Goal: Task Accomplishment & Management: Complete application form

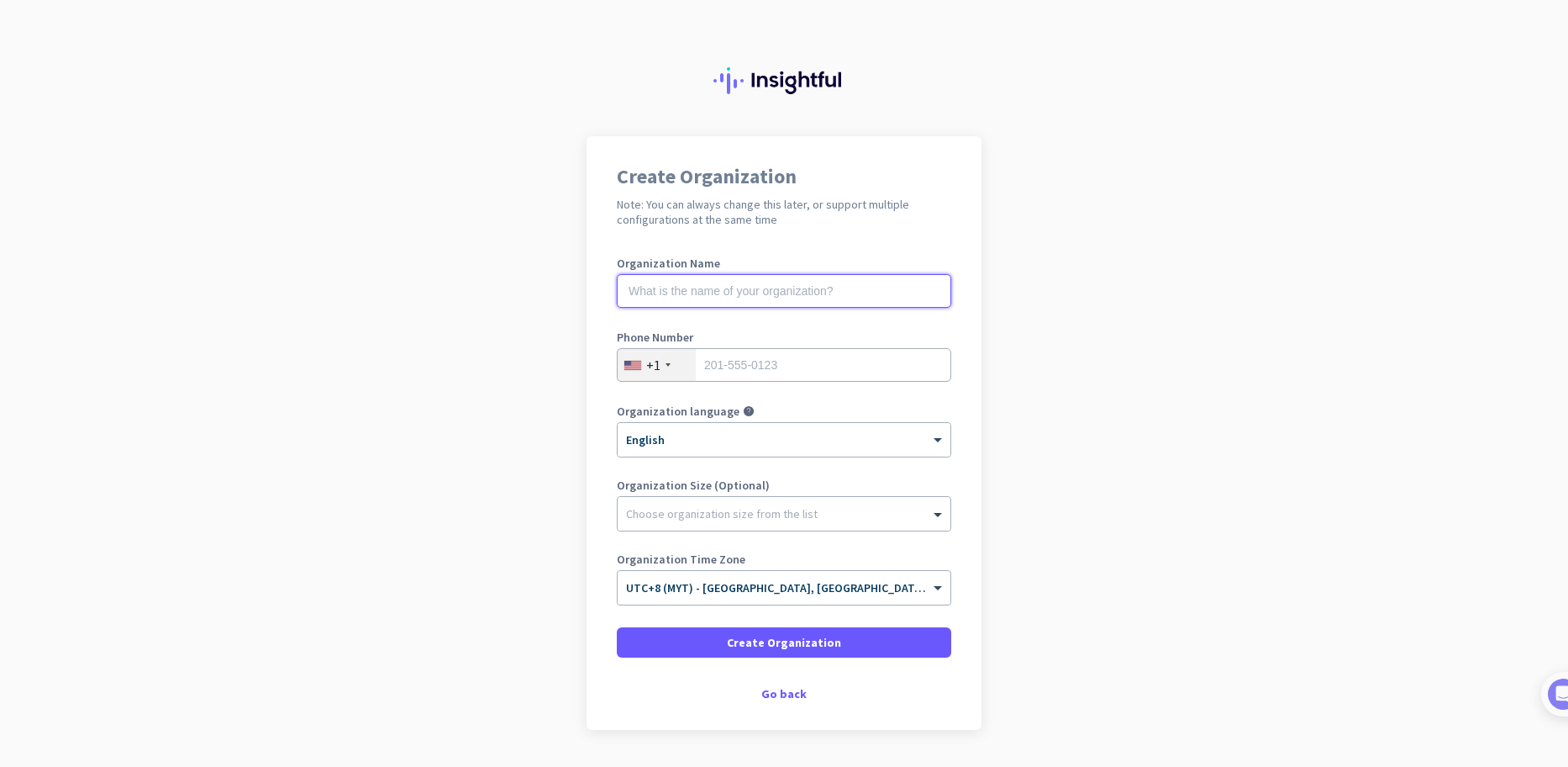
click at [820, 288] on input "text" at bounding box center [784, 291] width 335 height 34
type input "Conjurers"
click at [674, 376] on div "+1" at bounding box center [657, 365] width 78 height 32
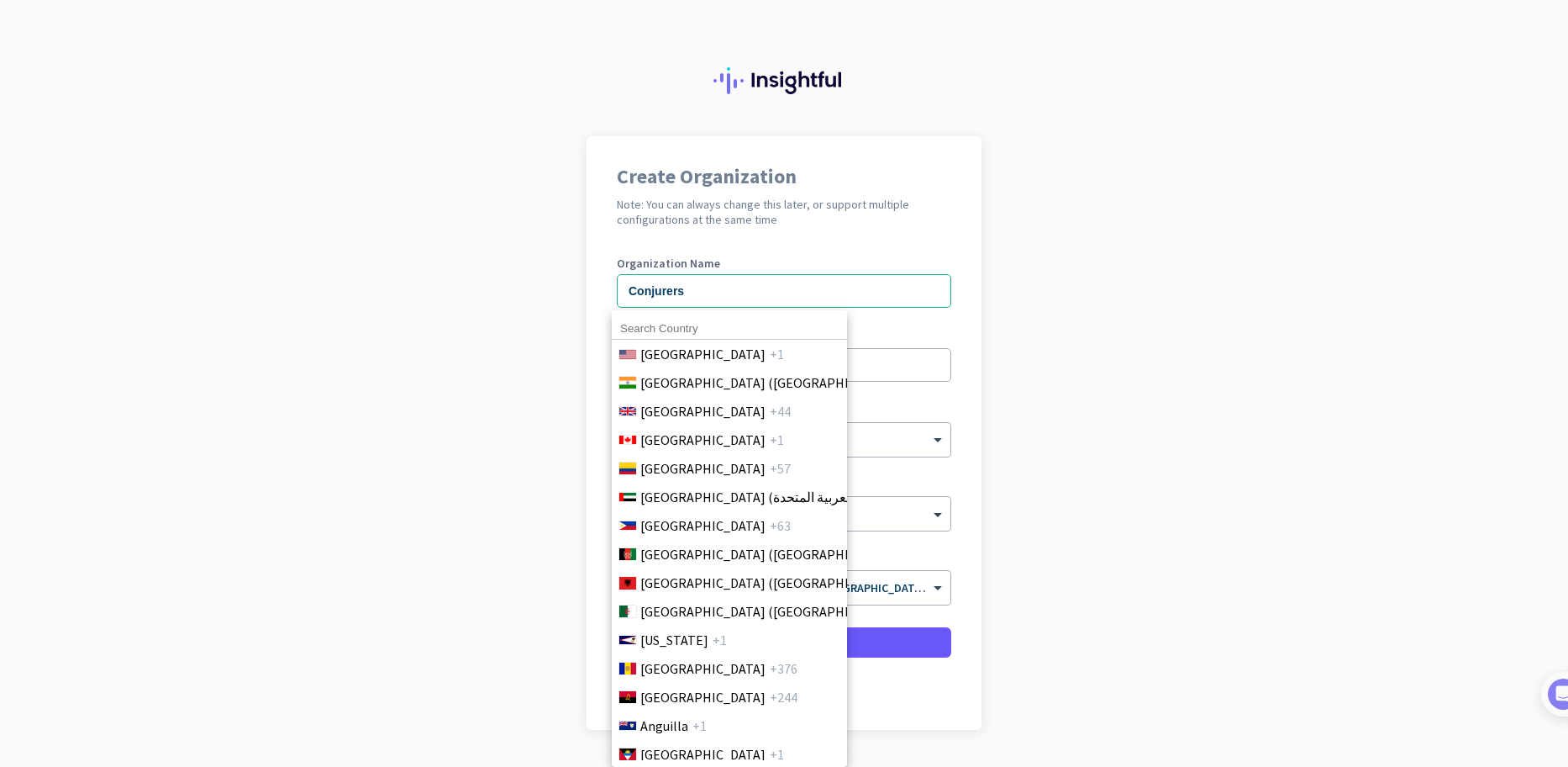
click at [660, 372] on li "India (भारत) +91" at bounding box center [730, 383] width 236 height 28
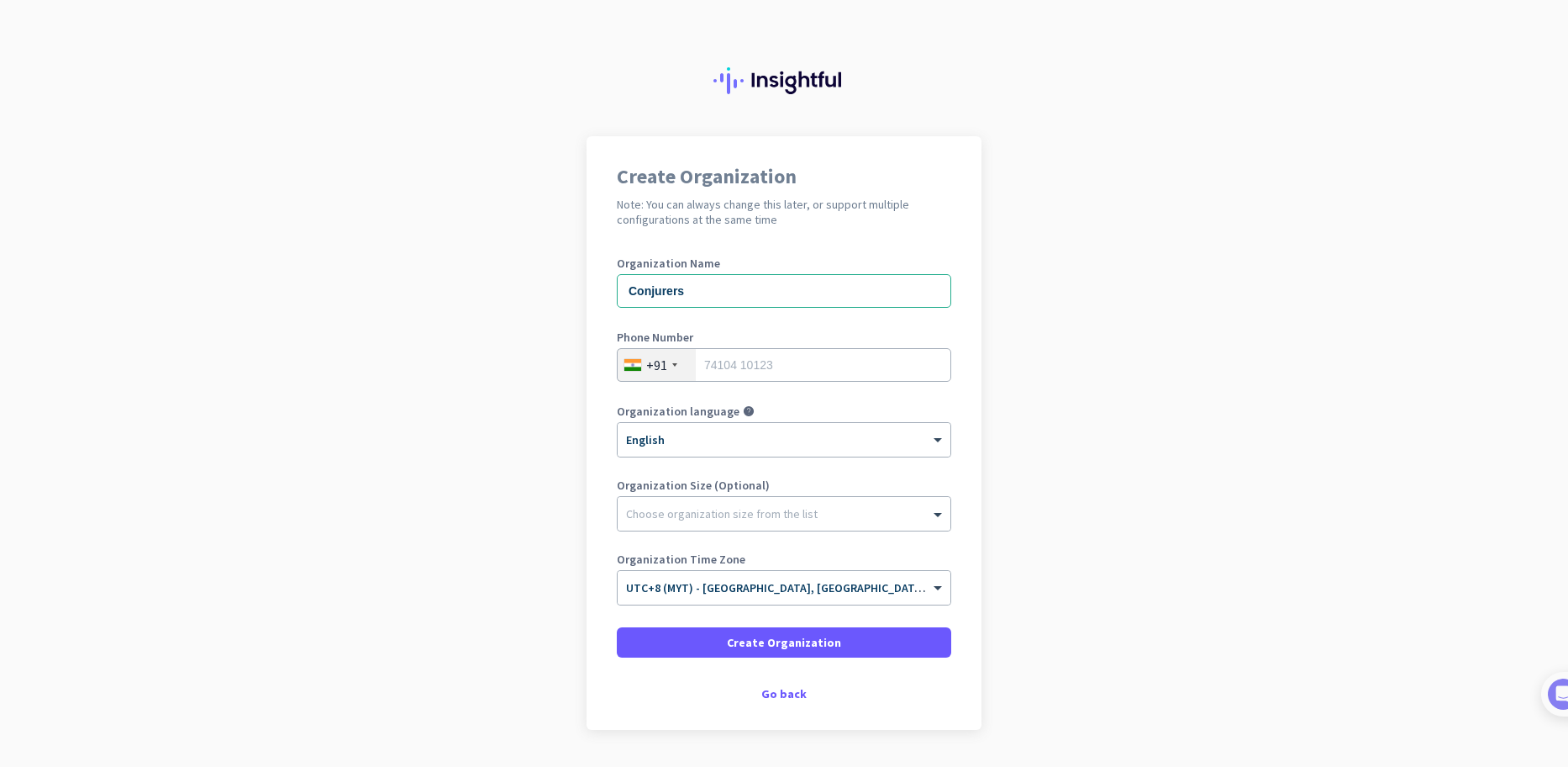
click at [655, 371] on div "+91" at bounding box center [657, 365] width 21 height 17
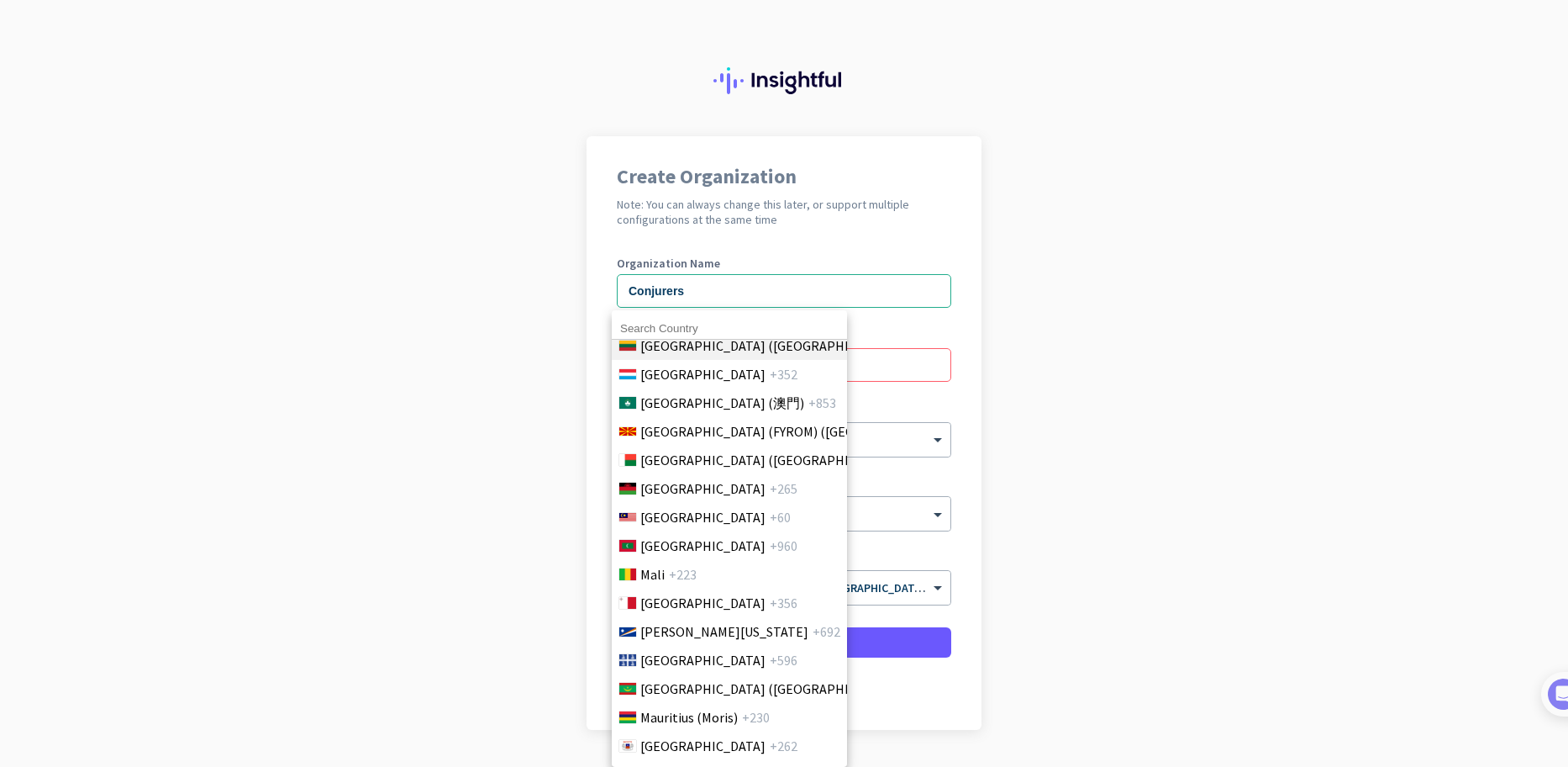
scroll to position [3701, 0]
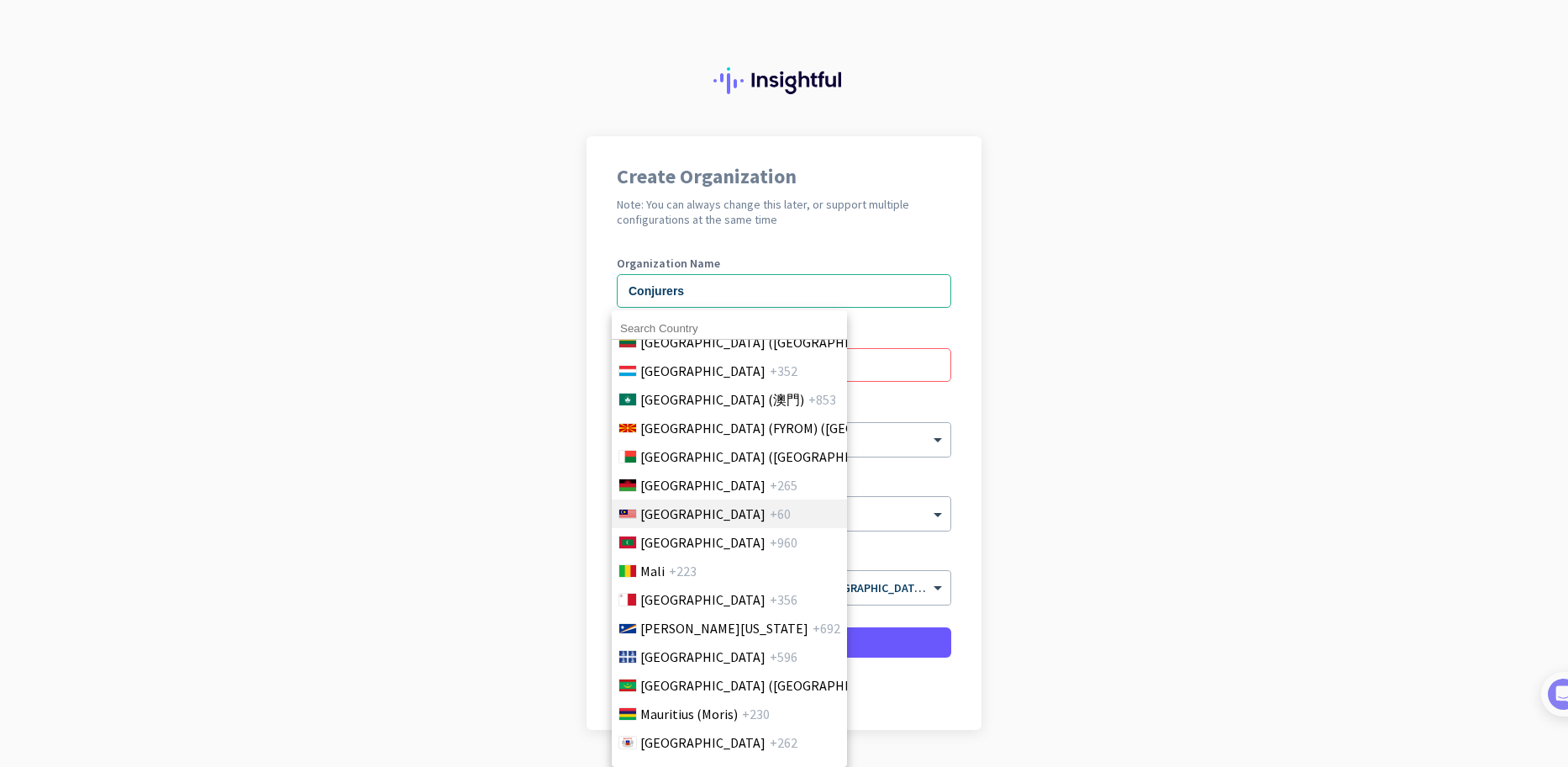
click at [770, 512] on span "+60" at bounding box center [781, 514] width 21 height 20
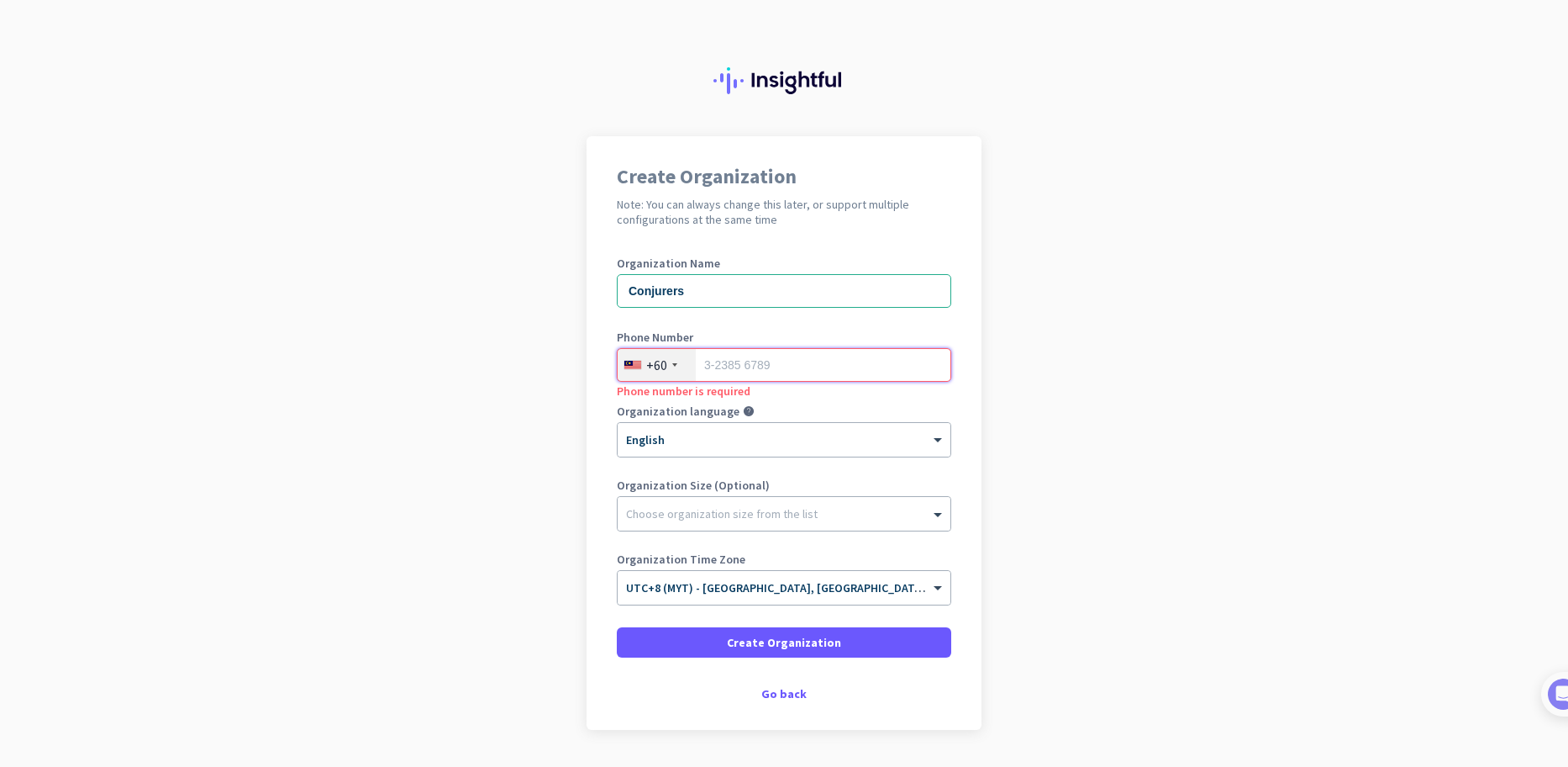
click at [846, 372] on input "tel" at bounding box center [784, 365] width 335 height 34
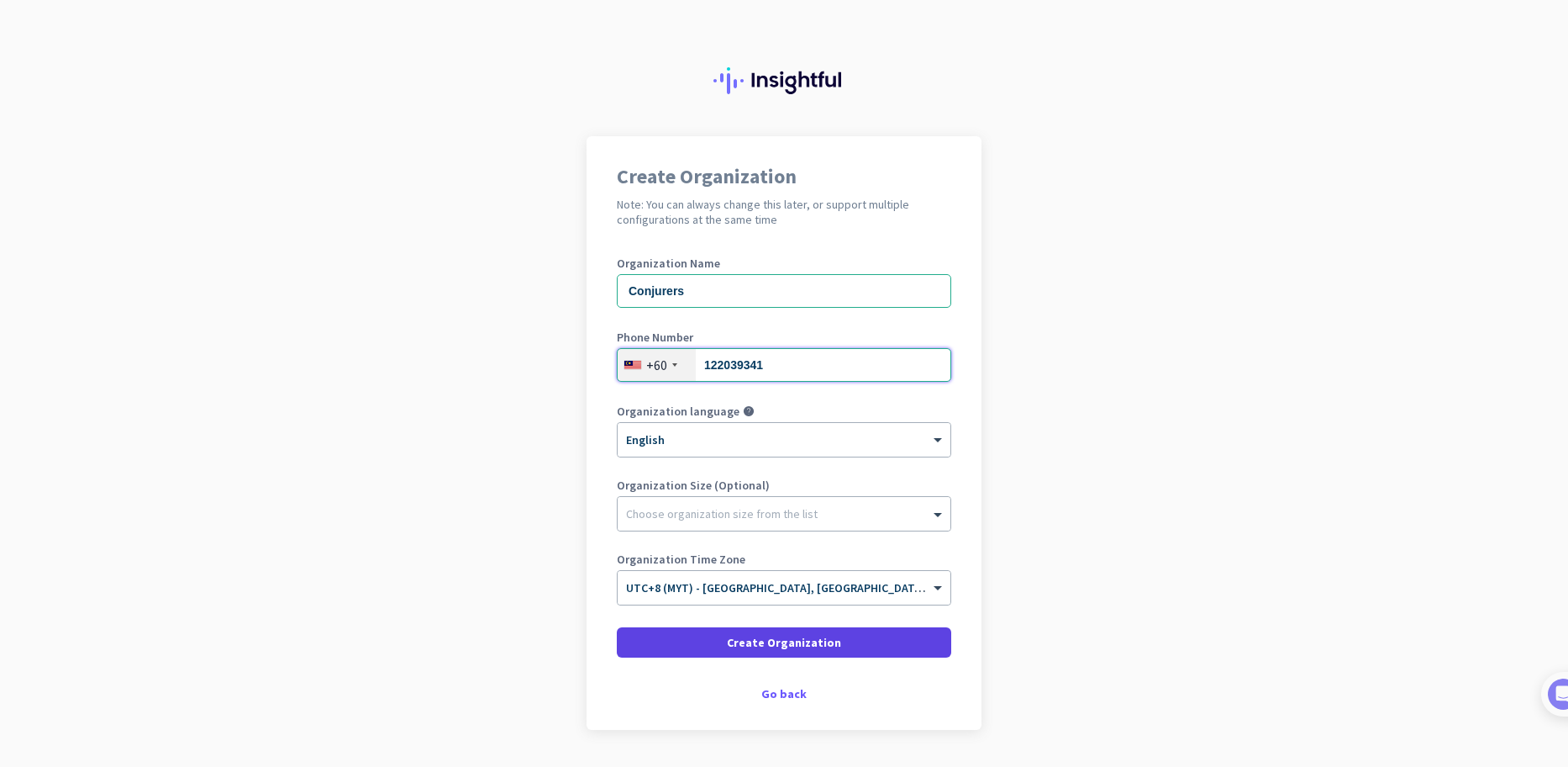
type input "122039341"
click at [894, 636] on span at bounding box center [784, 642] width 335 height 41
click at [761, 636] on span "Create Organization" at bounding box center [784, 643] width 114 height 17
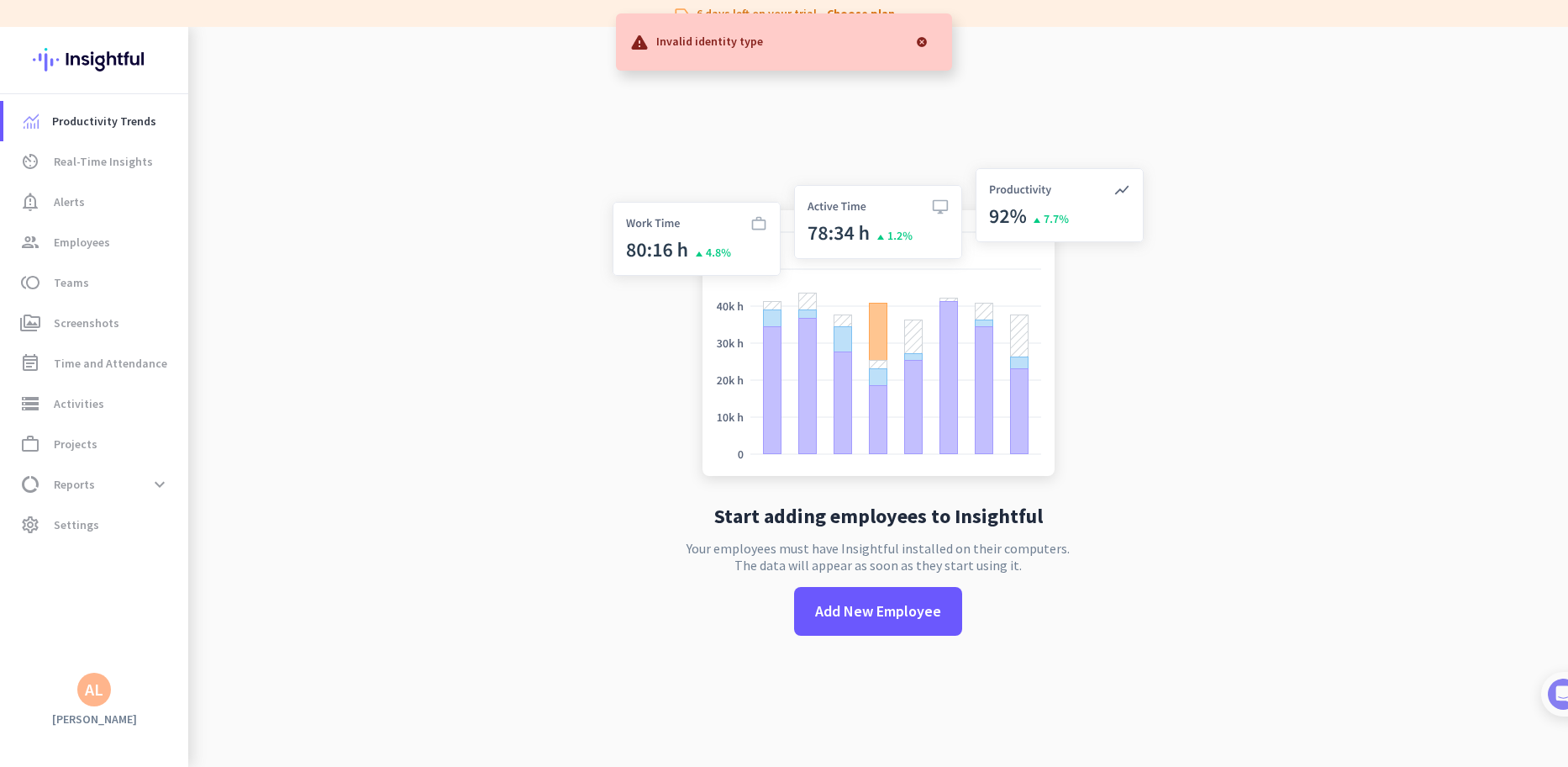
click at [916, 42] on div at bounding box center [922, 43] width 34 height 34
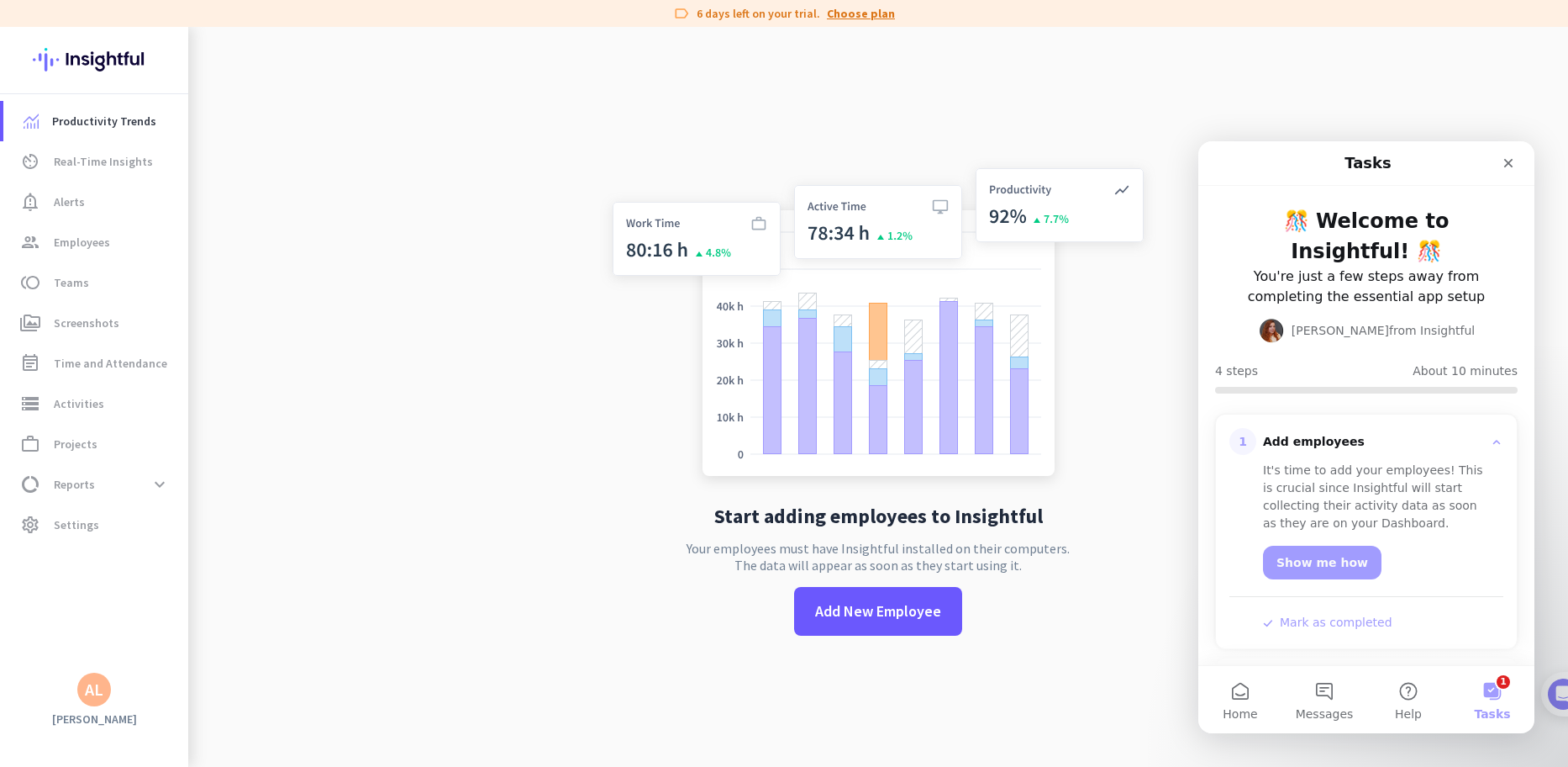
click at [881, 14] on link "Choose plan" at bounding box center [861, 13] width 68 height 17
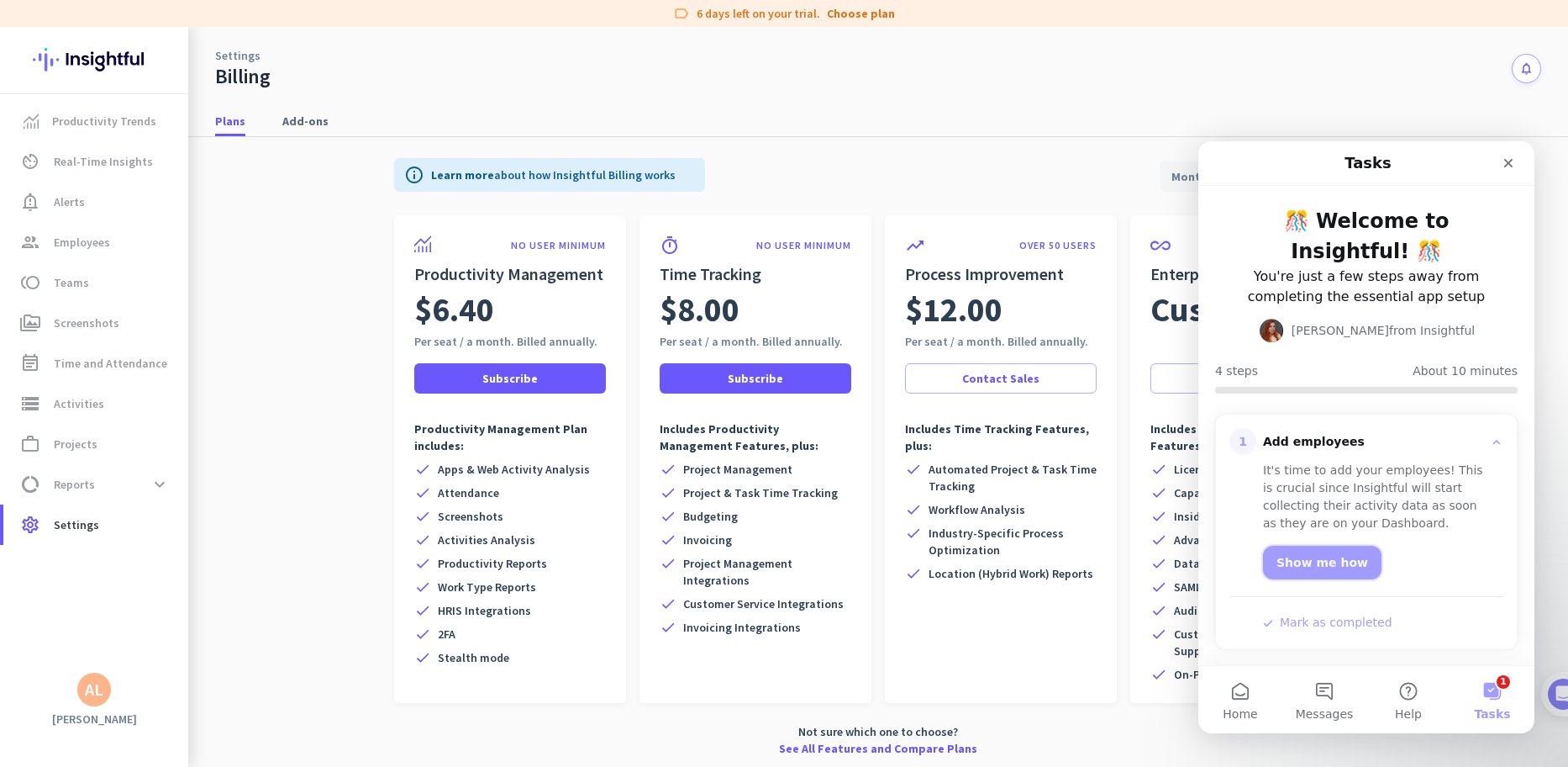
click at [1315, 555] on link "Show me how" at bounding box center [1322, 563] width 118 height 34
